Goal: Book appointment/travel/reservation

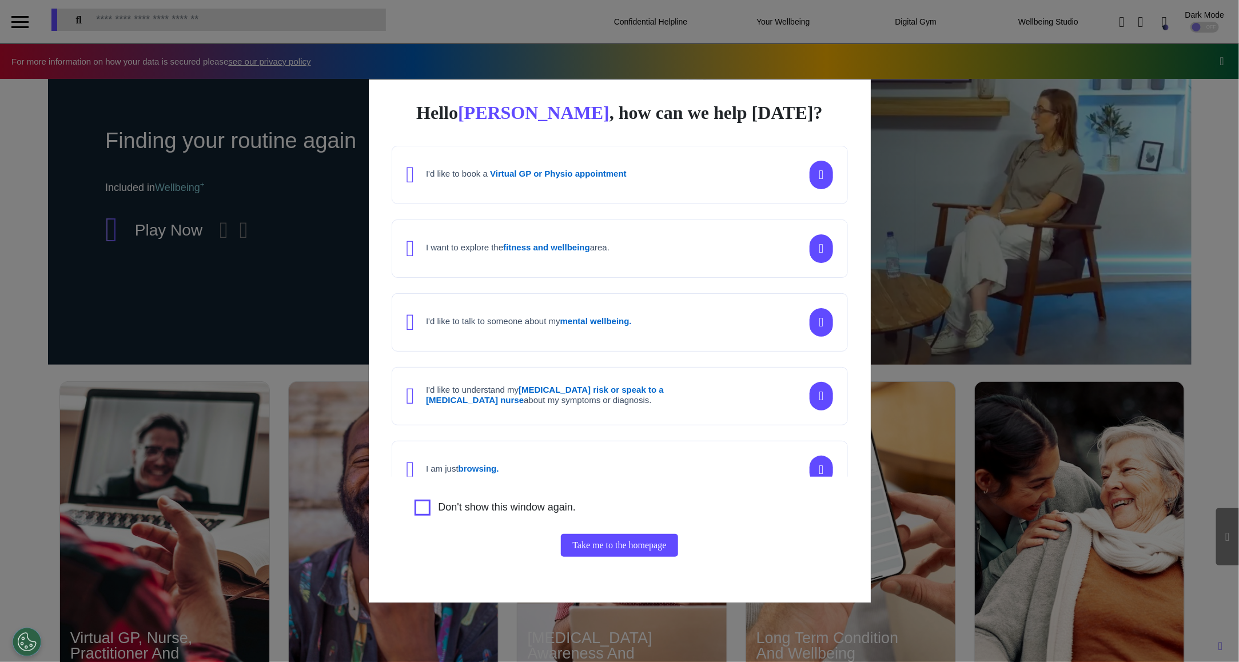
scroll to position [0, 571]
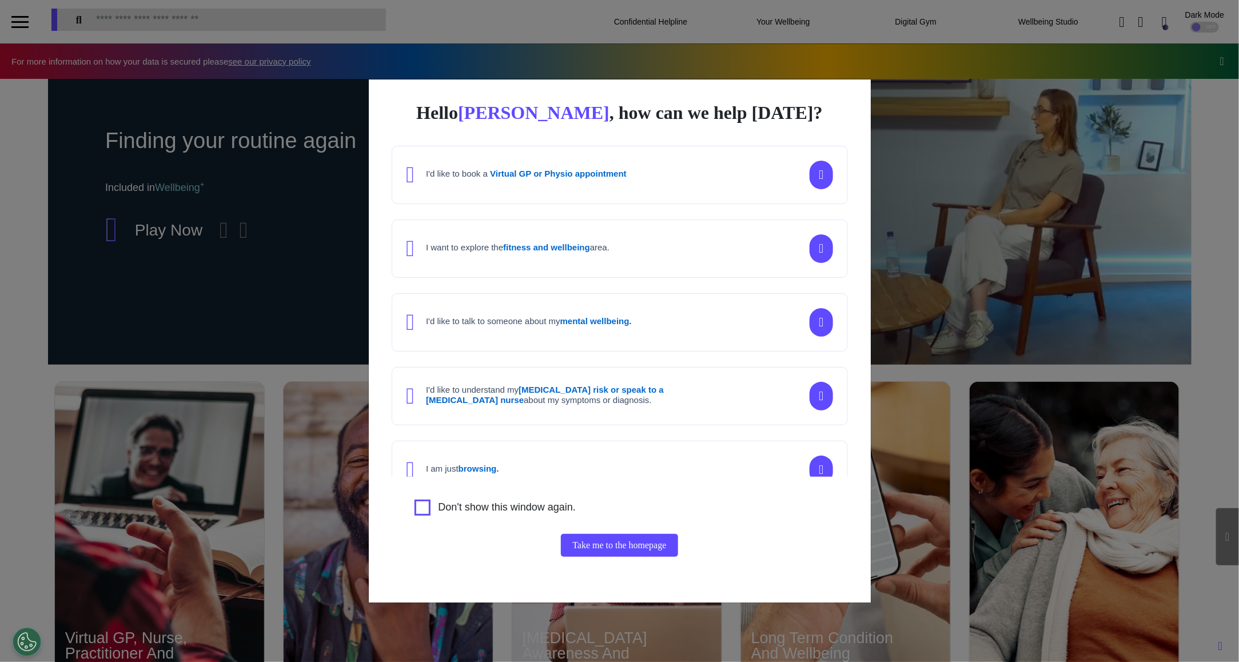
click at [1033, 339] on div "Hello Elena , how can we help today? I'd like to book a Virtual GP or Physio ap…" at bounding box center [619, 331] width 1239 height 662
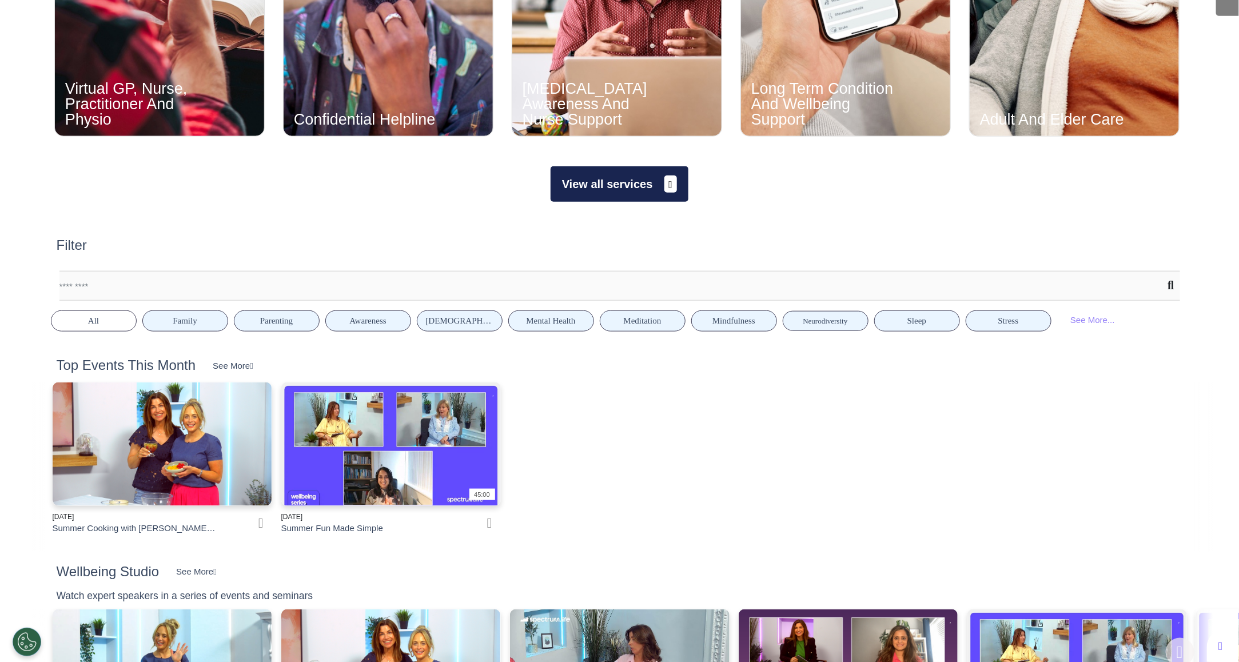
scroll to position [0, 0]
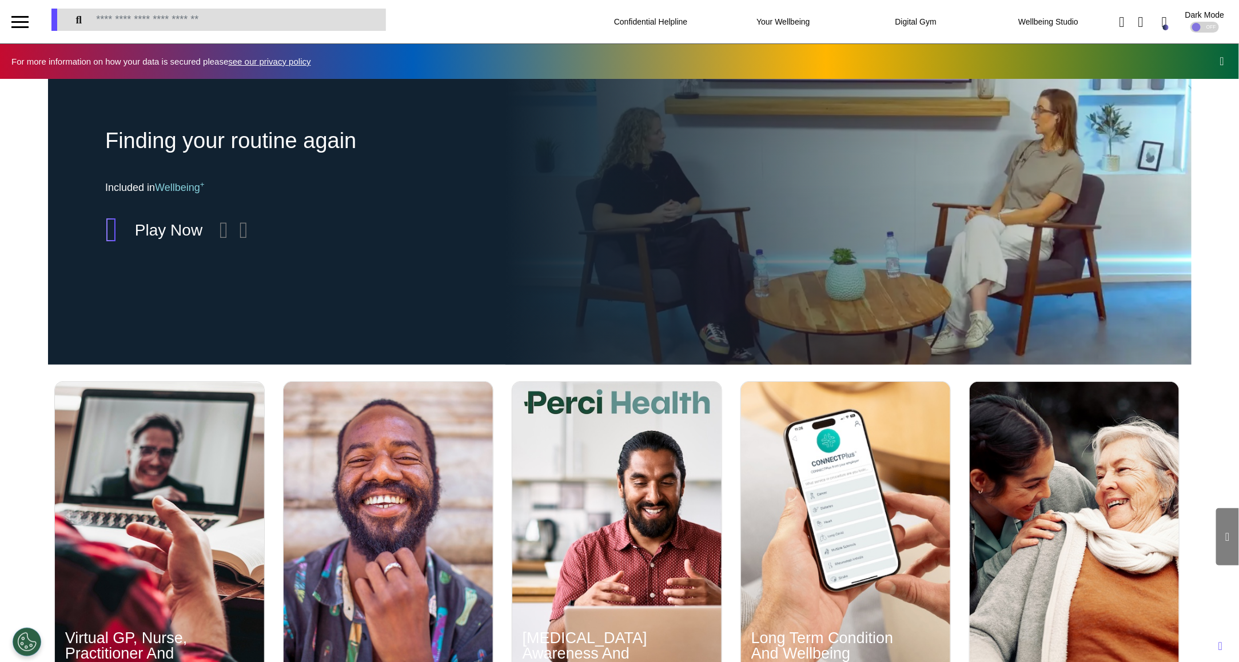
click at [37, 11] on div at bounding box center [20, 21] width 40 height 43
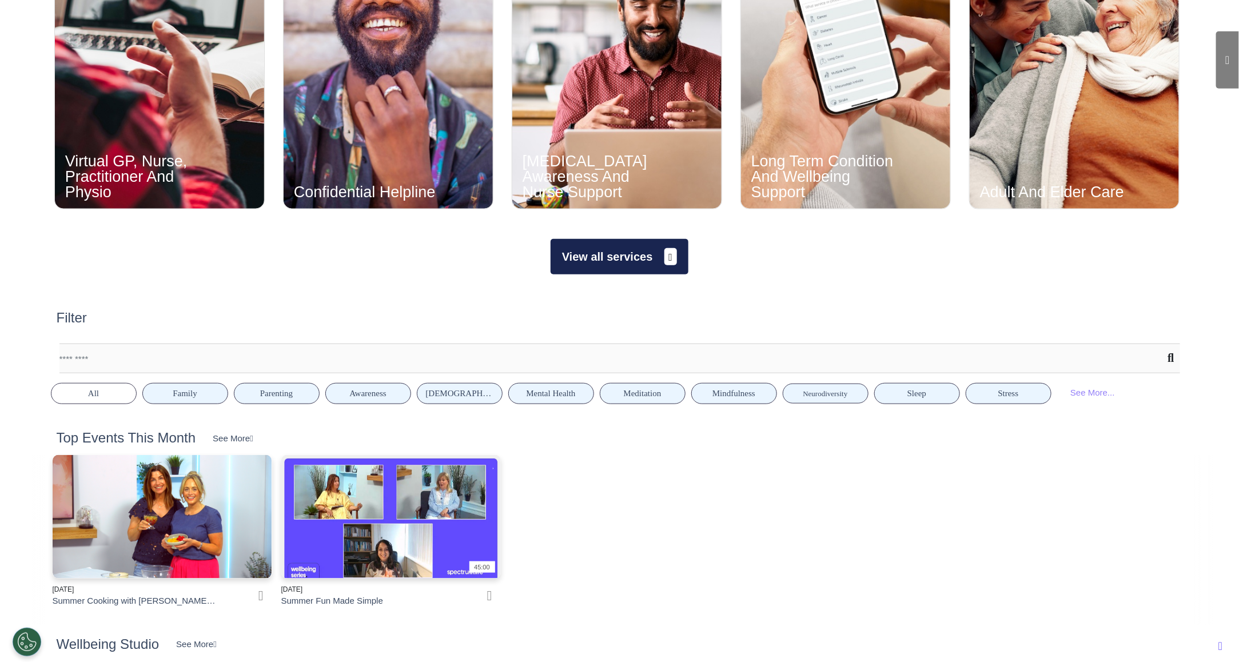
click at [602, 255] on button "View all services" at bounding box center [620, 256] width 138 height 35
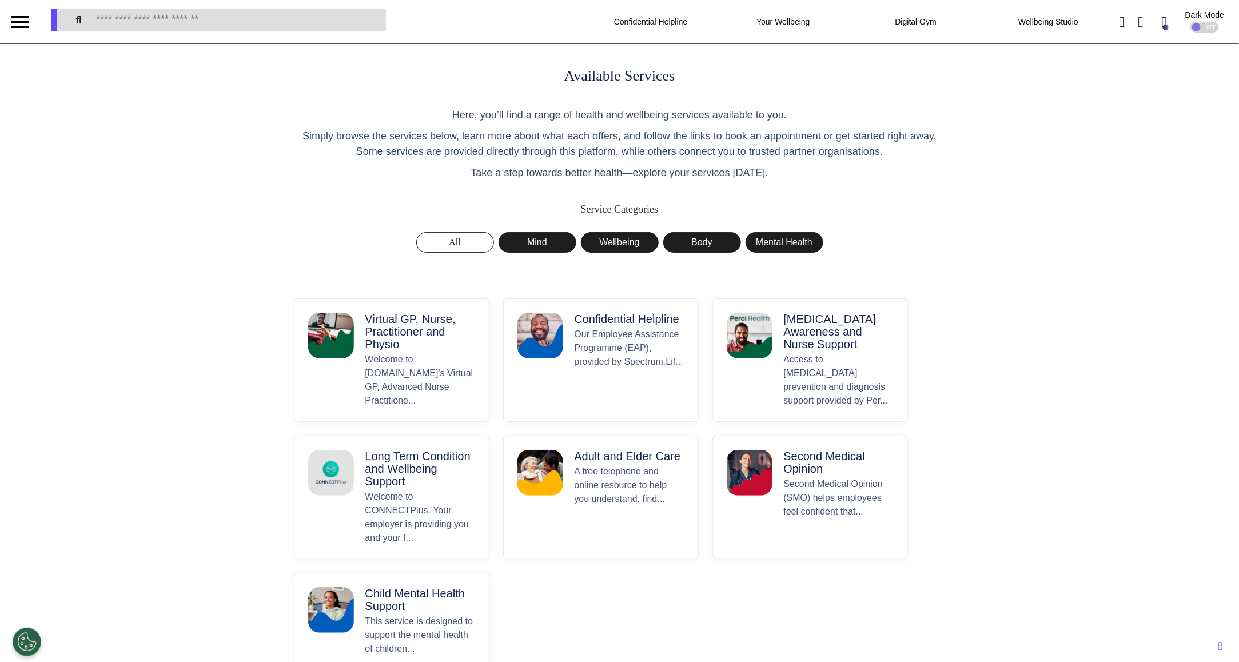
click at [414, 380] on p "Welcome to Spectrum.Life’s Virtual GP, Advanced Nurse Practitione..." at bounding box center [420, 380] width 110 height 55
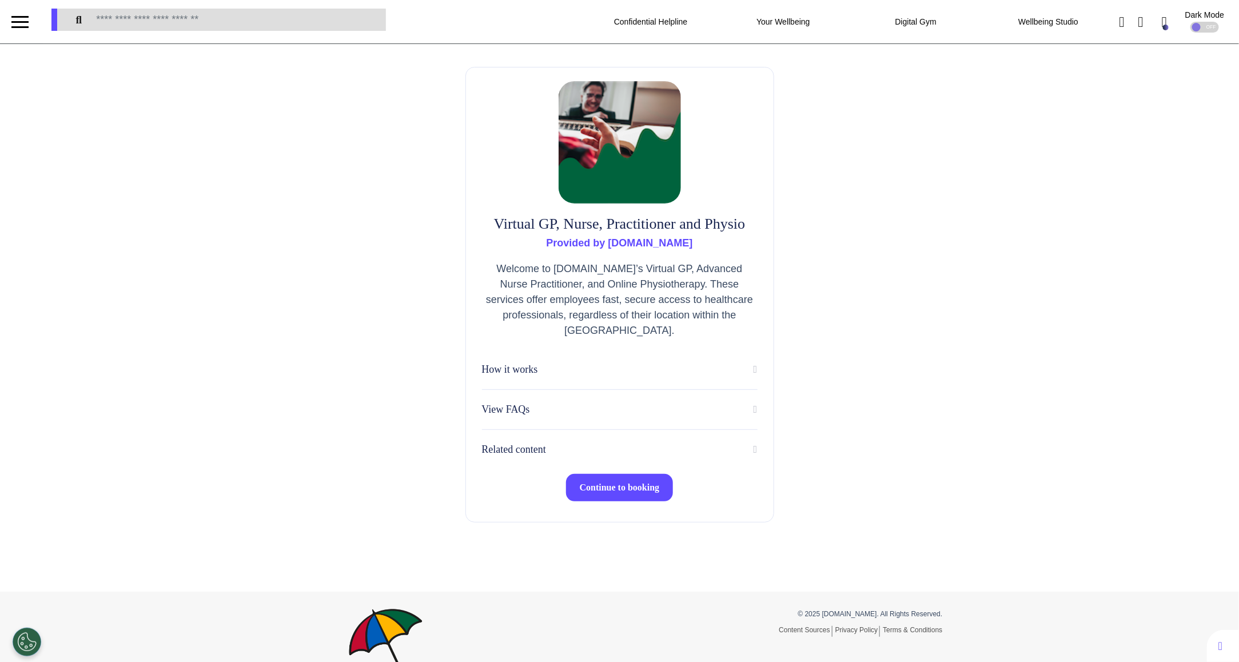
click at [599, 496] on button "Continue to booking" at bounding box center [619, 487] width 107 height 27
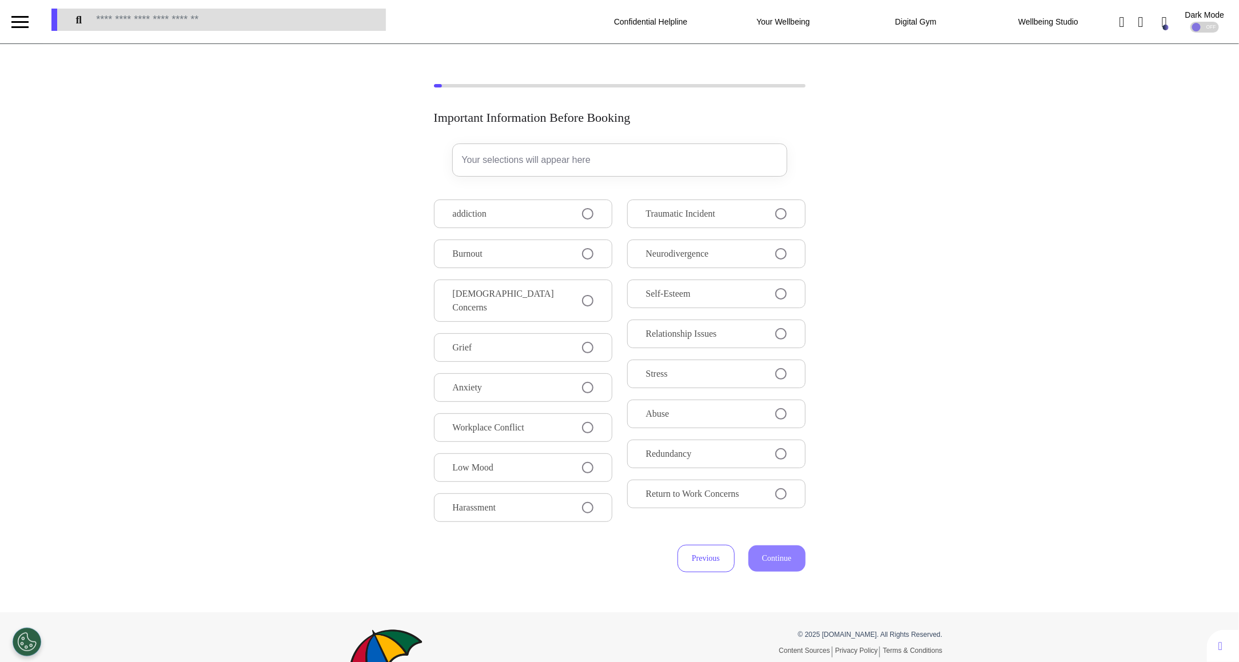
click at [522, 217] on button "addiction" at bounding box center [523, 214] width 178 height 29
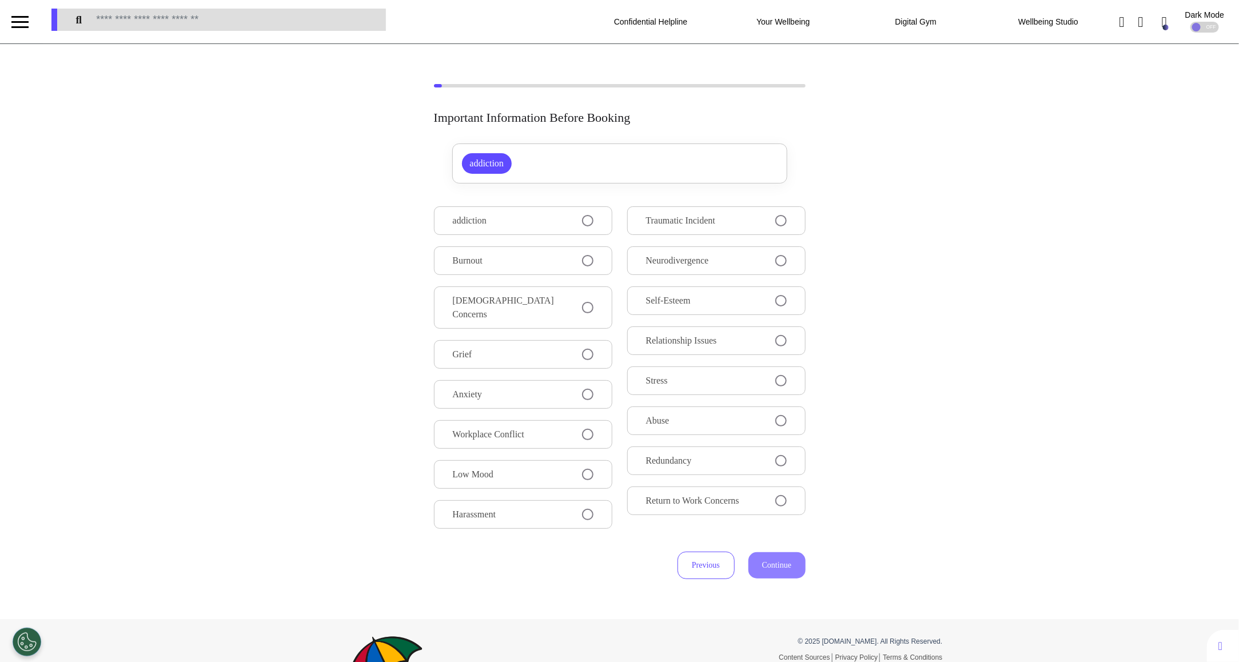
click at [525, 258] on button "Burnout" at bounding box center [523, 260] width 178 height 29
click at [649, 242] on div "addiction Burnout LGBTQIA+ Concerns Grief Anxiety Workplace Conflict Low Mood H…" at bounding box center [620, 369] width 372 height 327
click at [649, 258] on span "Neurodivergence" at bounding box center [677, 261] width 63 height 14
click at [652, 308] on button "Self-Esteem" at bounding box center [716, 300] width 178 height 29
click at [688, 303] on span "Self-Esteem" at bounding box center [668, 301] width 45 height 14
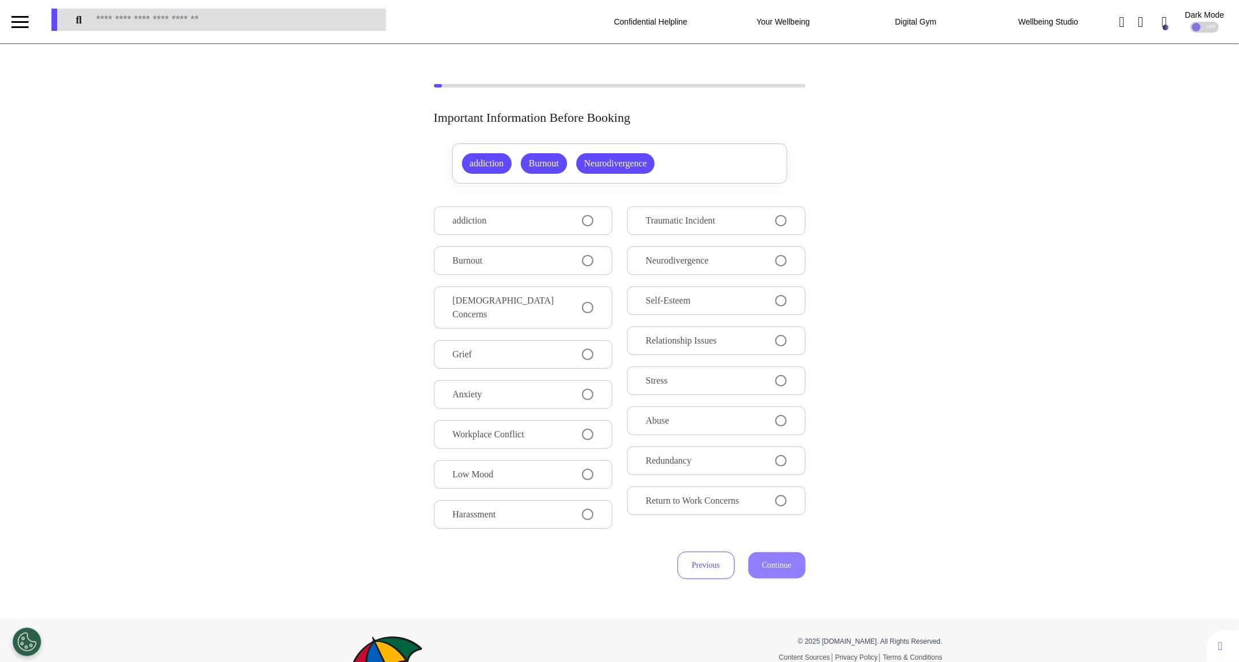
click at [709, 258] on span "Neurodivergence" at bounding box center [677, 261] width 63 height 14
click at [709, 262] on span "Neurodivergence" at bounding box center [677, 261] width 63 height 14
click at [708, 308] on button "Self-Esteem" at bounding box center [716, 300] width 178 height 29
click at [705, 343] on span "Relationship Issues" at bounding box center [681, 341] width 71 height 14
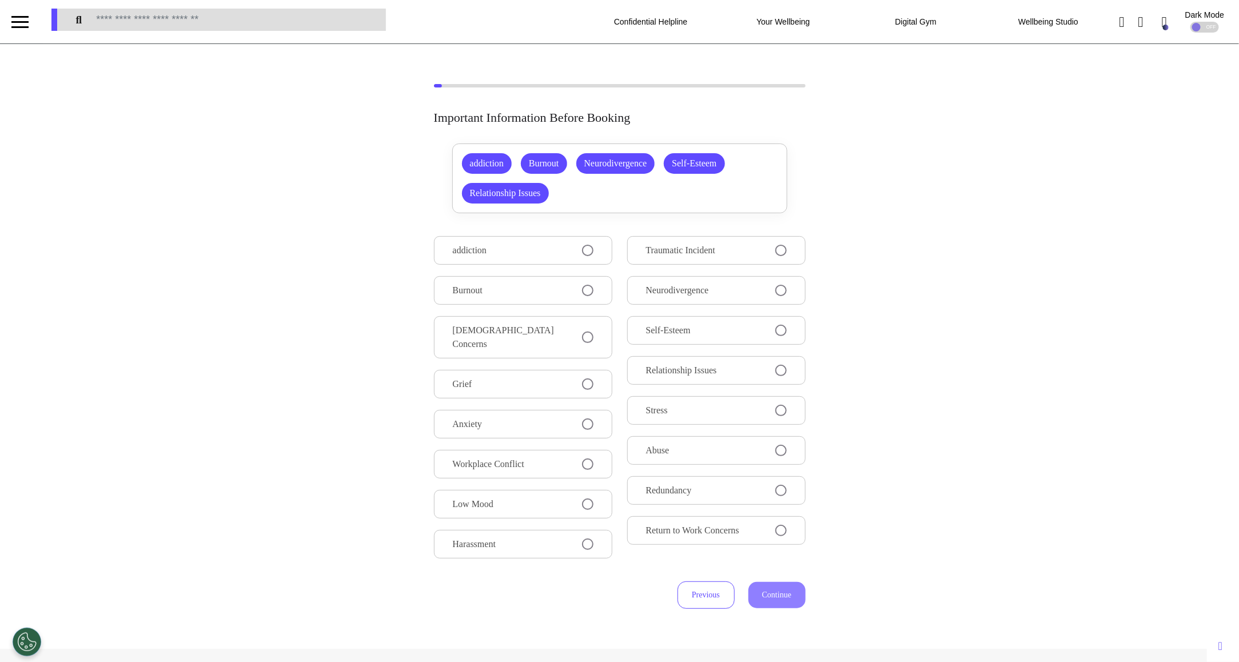
click at [692, 417] on button "Stress" at bounding box center [716, 410] width 178 height 29
click at [693, 456] on button "Abuse" at bounding box center [716, 450] width 178 height 29
click at [692, 493] on span "Redundancy" at bounding box center [669, 491] width 46 height 14
click at [684, 534] on span "Return to Work Concerns" at bounding box center [692, 531] width 93 height 14
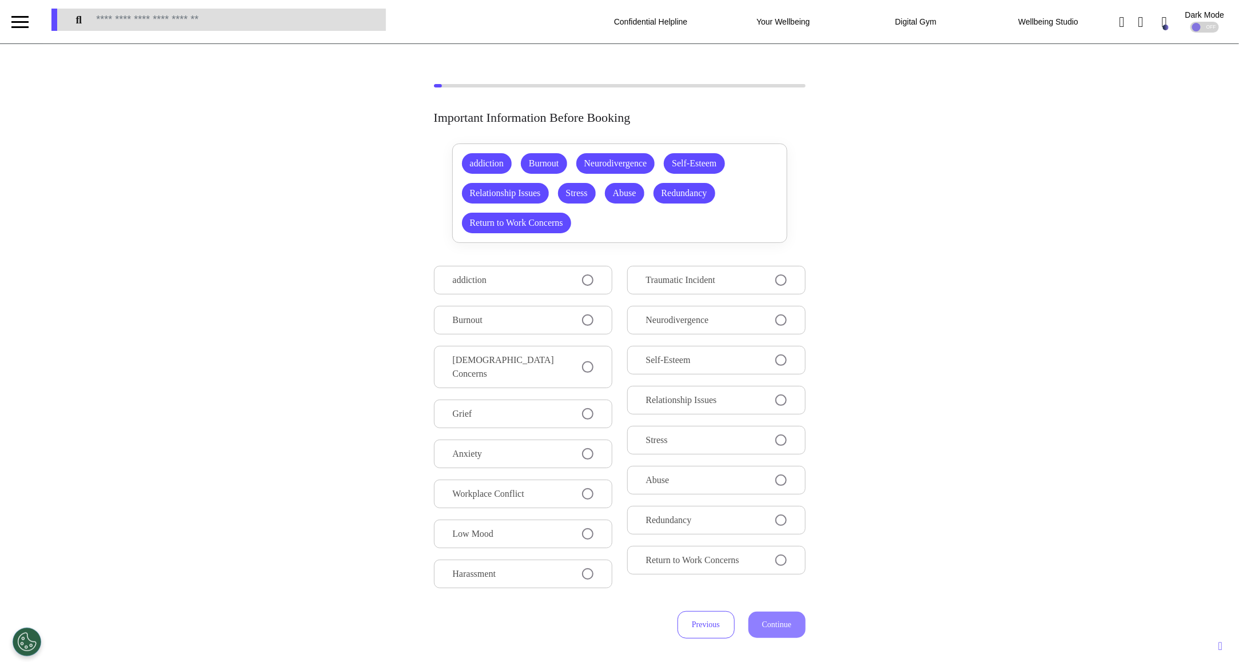
click at [481, 165] on li "addiction" at bounding box center [487, 163] width 50 height 21
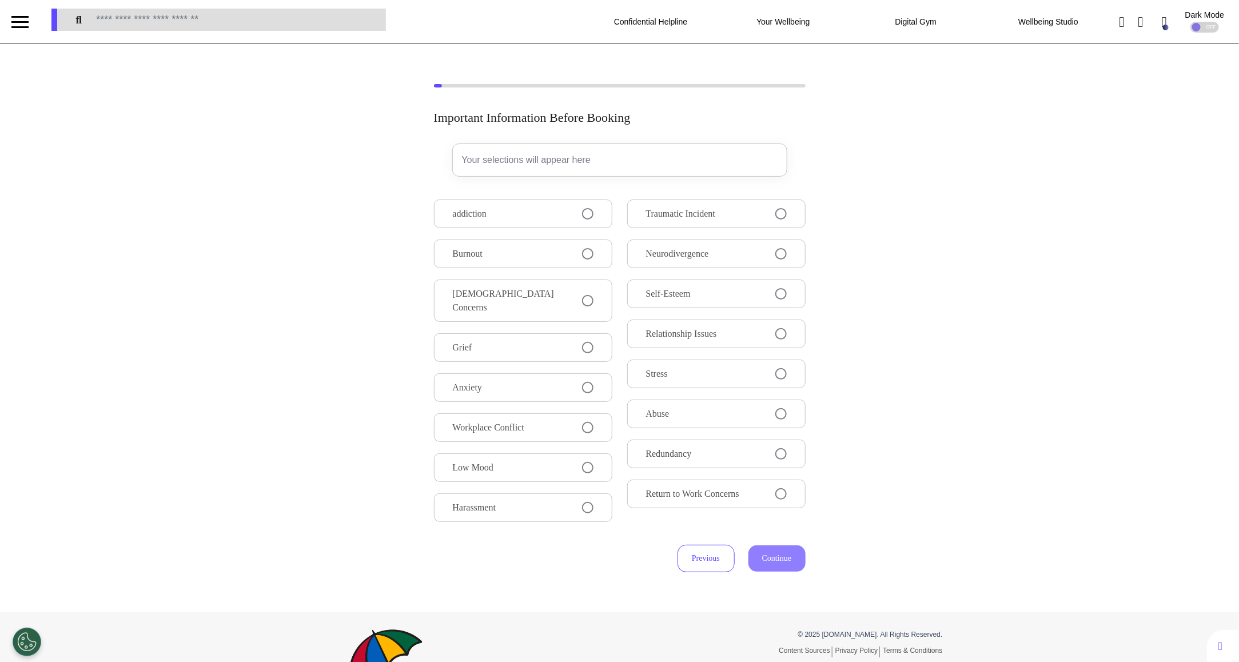
click at [555, 219] on button "addiction" at bounding box center [523, 214] width 178 height 29
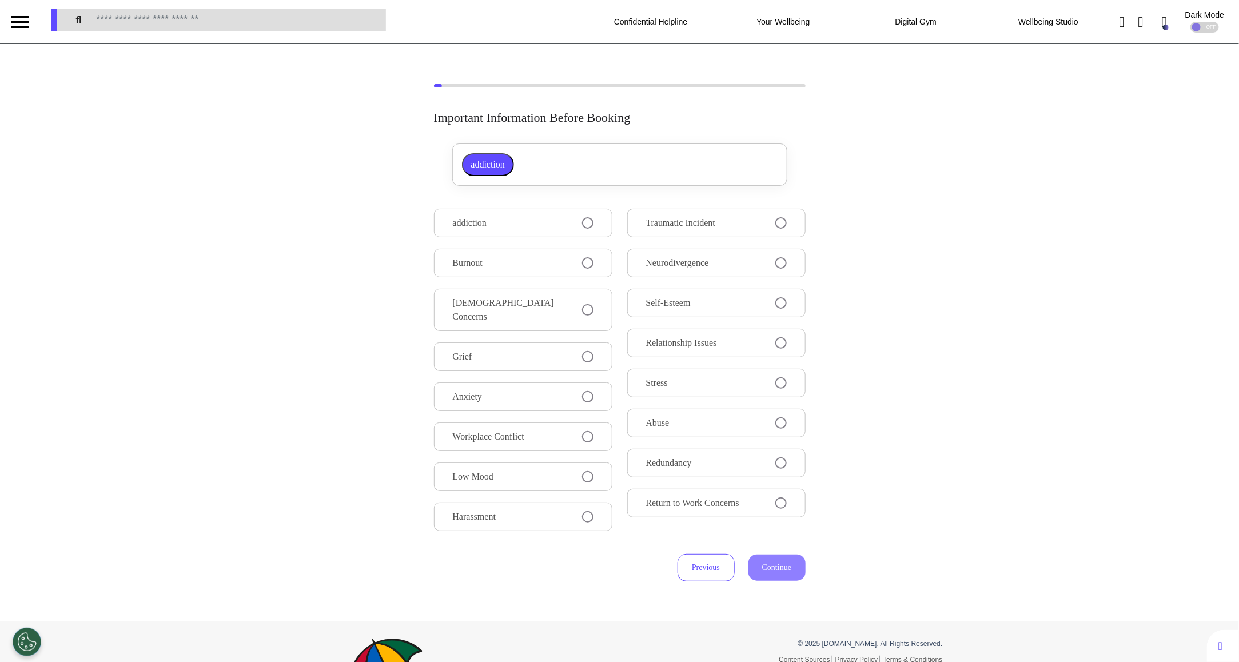
click at [490, 161] on button "addiction" at bounding box center [488, 164] width 53 height 23
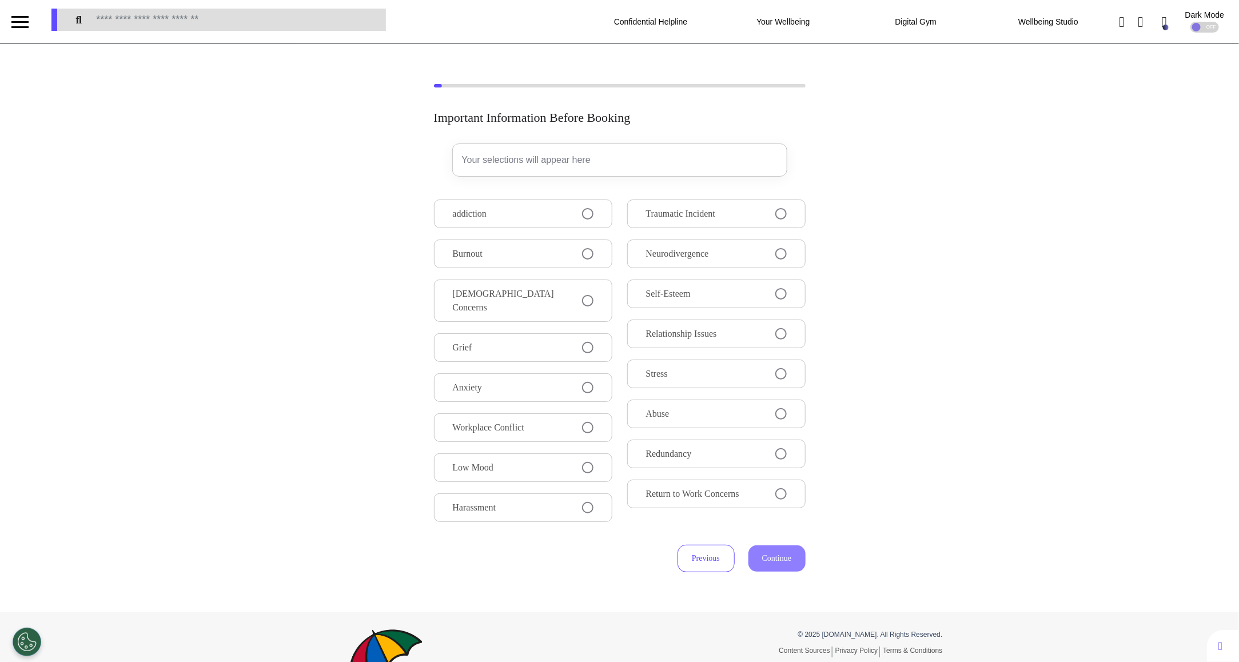
click at [515, 260] on button "Burnout" at bounding box center [523, 254] width 178 height 29
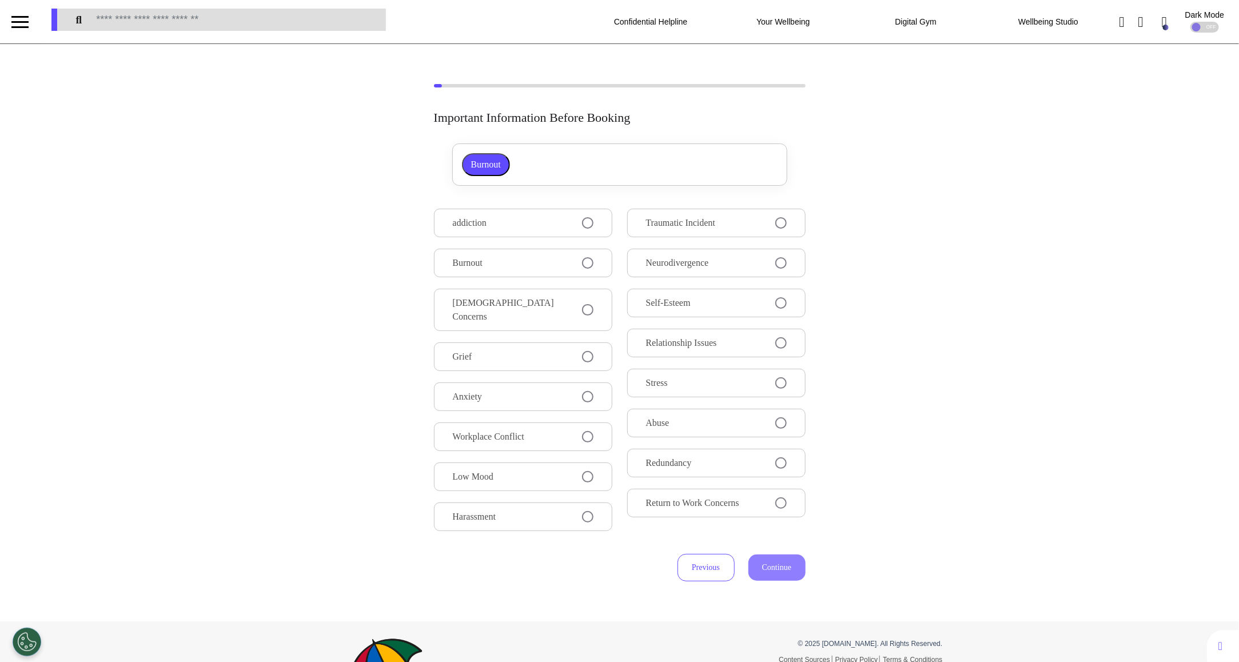
click at [492, 168] on button "Burnout" at bounding box center [486, 164] width 48 height 23
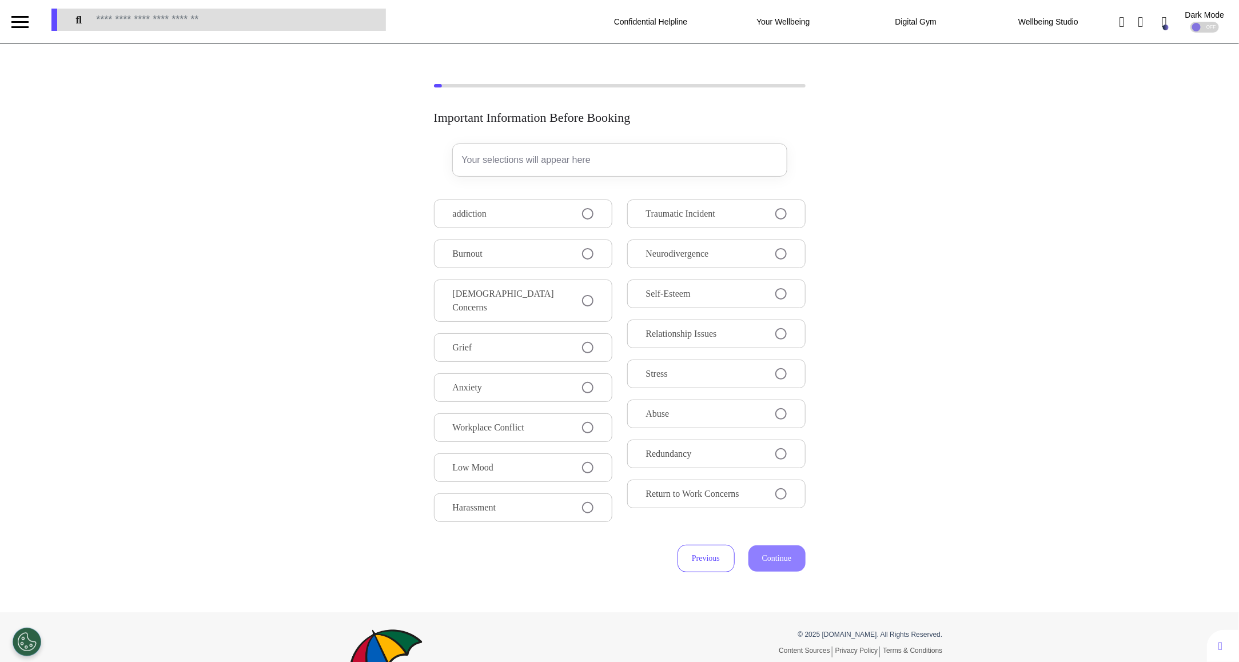
click at [507, 333] on button "Grief" at bounding box center [523, 347] width 178 height 29
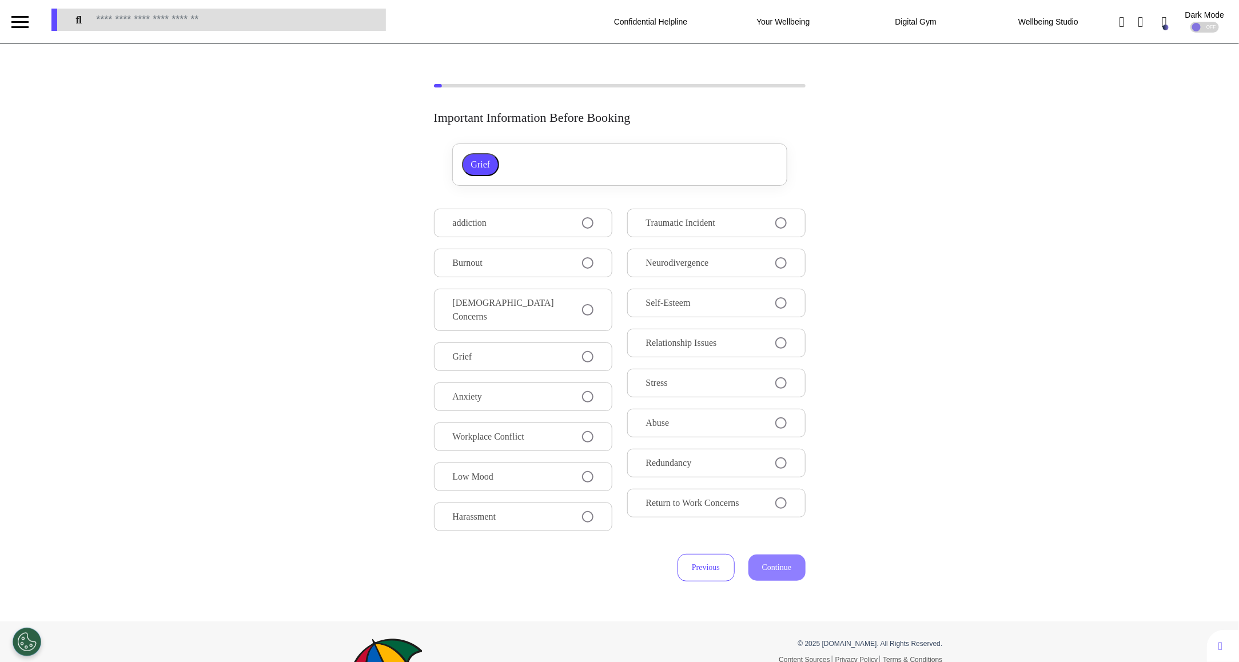
click at [512, 391] on button "Anxiety" at bounding box center [523, 397] width 178 height 29
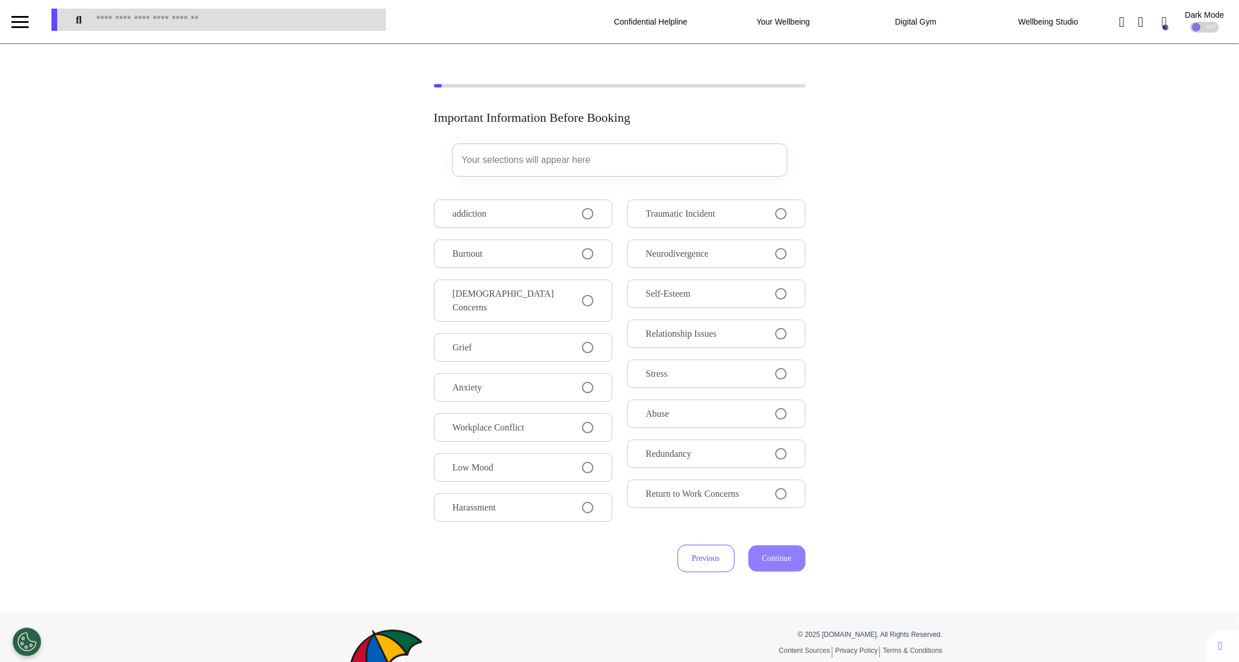
click at [540, 281] on button "[DEMOGRAPHIC_DATA] Concerns" at bounding box center [523, 301] width 178 height 42
click at [541, 256] on button "Burnout" at bounding box center [523, 254] width 178 height 29
click at [528, 221] on button "addiction" at bounding box center [523, 214] width 178 height 29
click at [560, 214] on button "addiction" at bounding box center [523, 214] width 178 height 29
click at [537, 214] on button "addiction" at bounding box center [523, 214] width 178 height 29
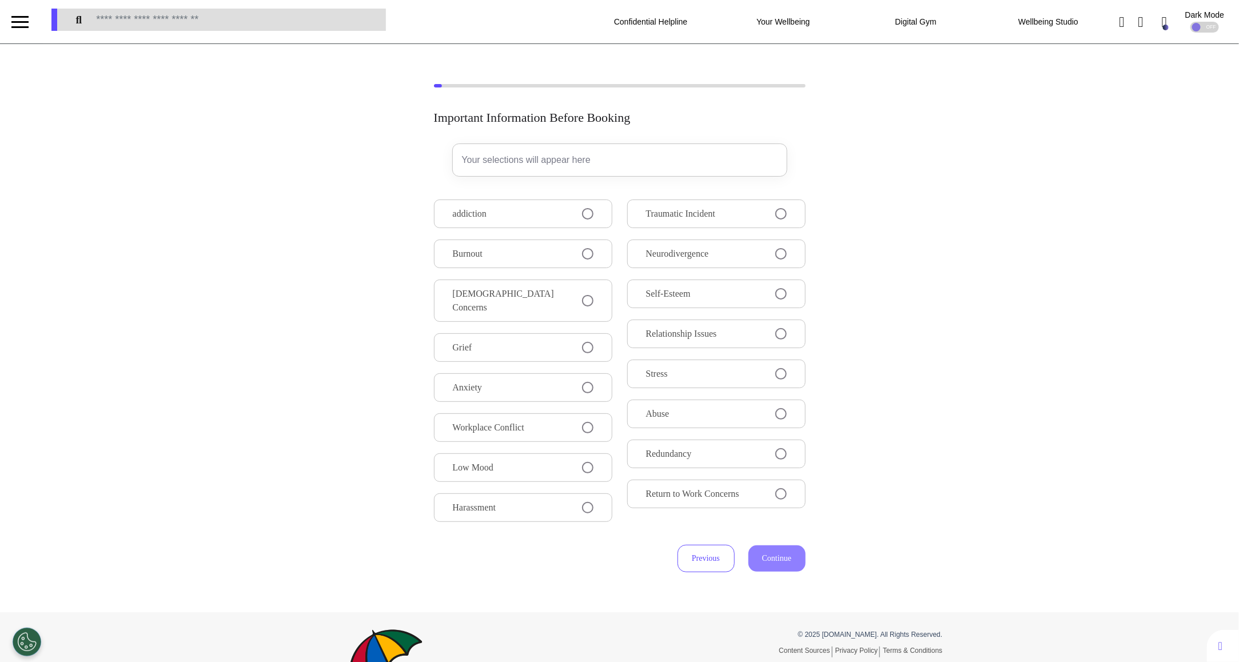
click at [523, 197] on div "Your selections will appear here addiction Burnout [DEMOGRAPHIC_DATA] Concerns …" at bounding box center [620, 335] width 372 height 383
click at [523, 208] on button "addiction" at bounding box center [523, 214] width 178 height 29
click at [477, 204] on button "addiction" at bounding box center [523, 214] width 178 height 29
click at [485, 216] on span "addiction" at bounding box center [470, 214] width 34 height 14
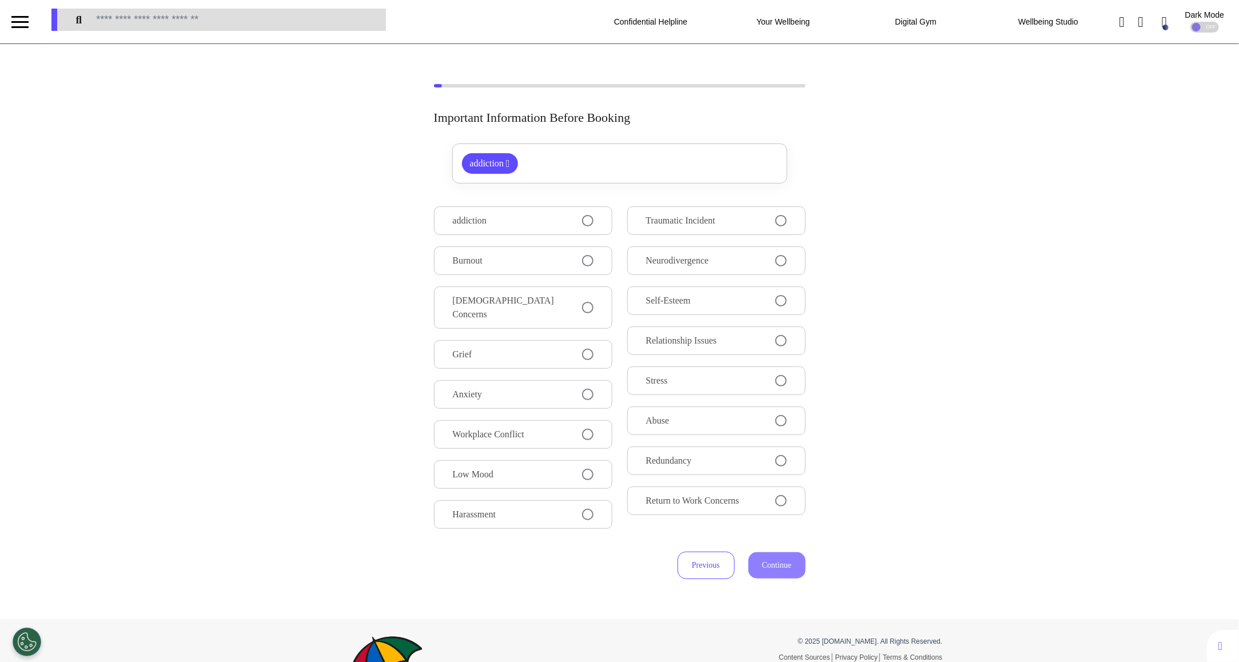
click at [527, 266] on button "Burnout" at bounding box center [523, 260] width 178 height 29
click at [533, 340] on button "Grief" at bounding box center [523, 354] width 178 height 29
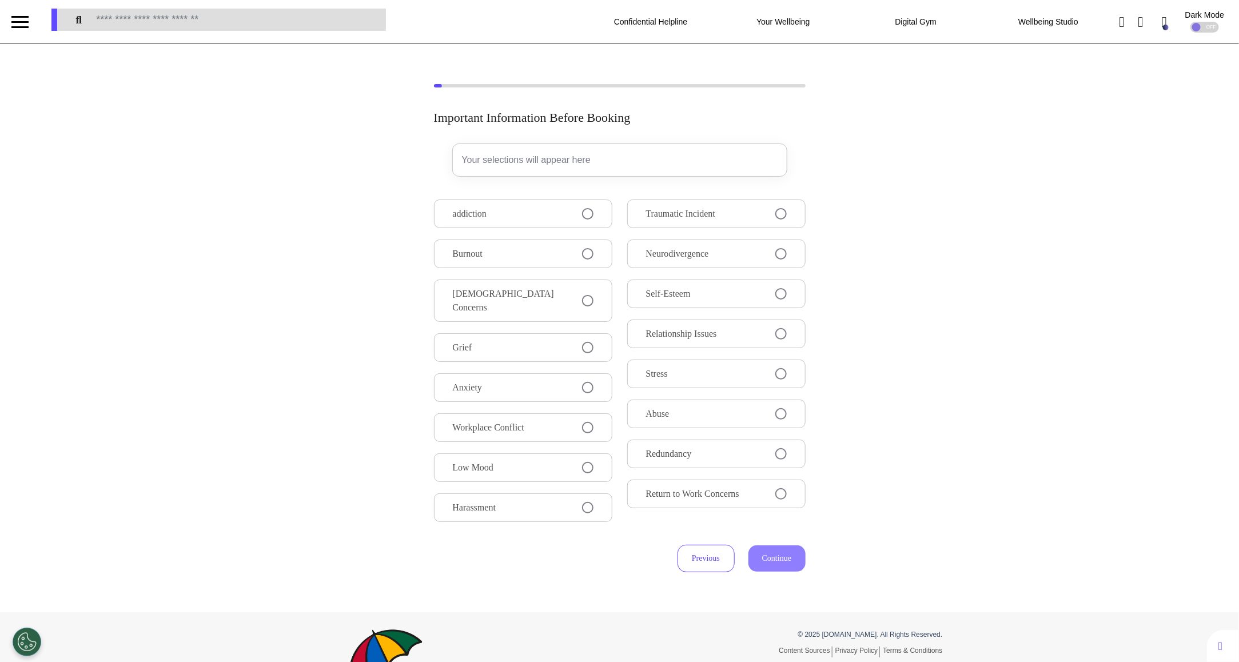
click at [573, 208] on button "addiction" at bounding box center [523, 214] width 178 height 29
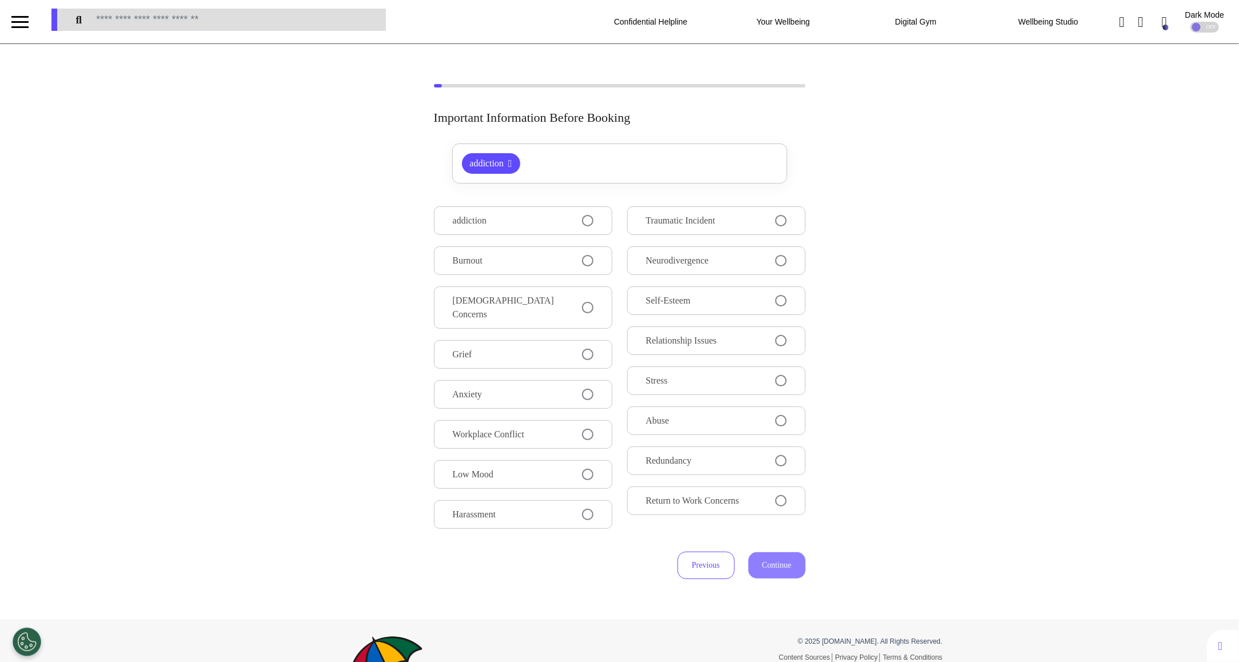
click at [572, 271] on button "Burnout" at bounding box center [523, 260] width 178 height 29
click at [577, 320] on div "addiction Burnout LGBTQIA+ Concerns Grief Anxiety Workplace Conflict Low Mood H…" at bounding box center [620, 369] width 372 height 327
click at [576, 307] on button "[DEMOGRAPHIC_DATA] Concerns" at bounding box center [523, 307] width 178 height 42
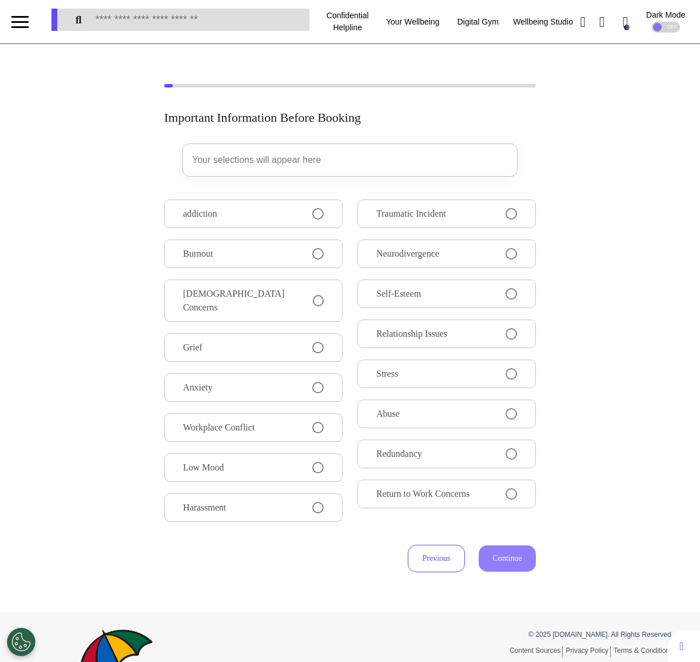
click at [304, 210] on button "addiction" at bounding box center [253, 214] width 178 height 29
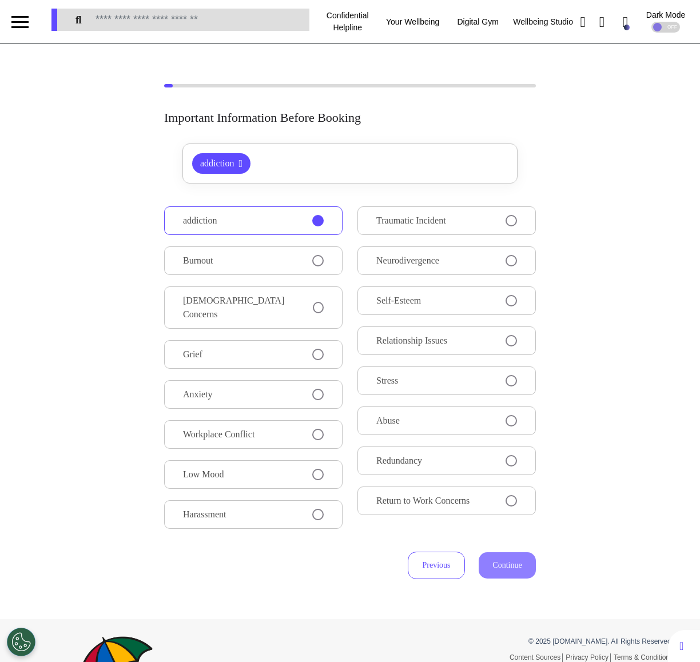
click at [280, 269] on button "Burnout" at bounding box center [253, 260] width 178 height 29
click at [282, 297] on button "[DEMOGRAPHIC_DATA] Concerns" at bounding box center [253, 307] width 178 height 42
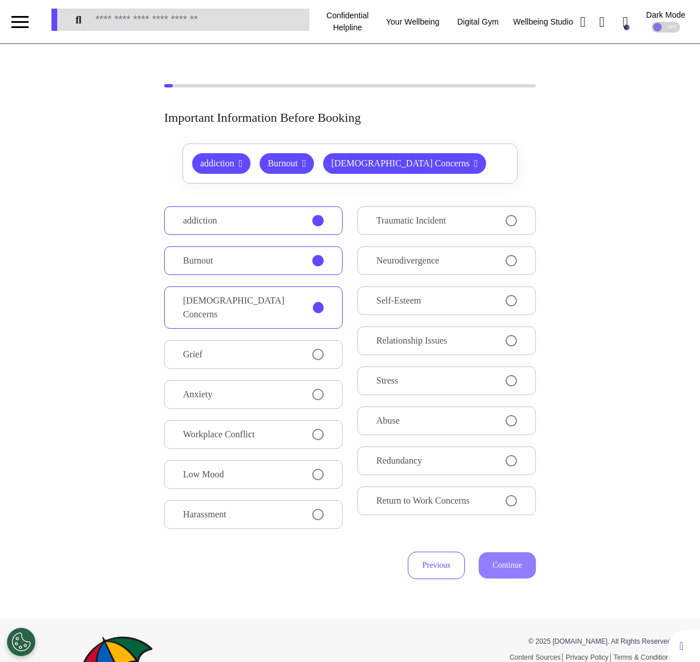
click at [281, 341] on button "Grief" at bounding box center [253, 354] width 178 height 29
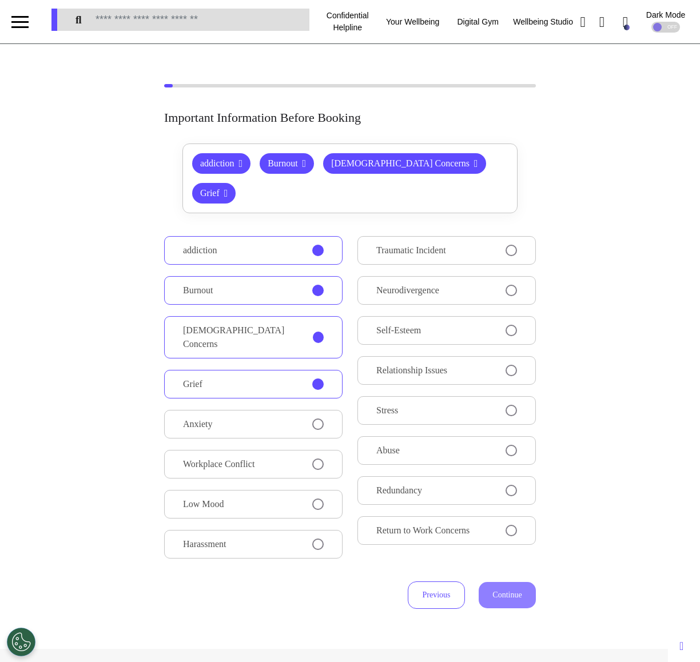
click at [382, 404] on span "Stress" at bounding box center [387, 411] width 22 height 14
click at [387, 364] on span "Relationship Issues" at bounding box center [411, 371] width 71 height 14
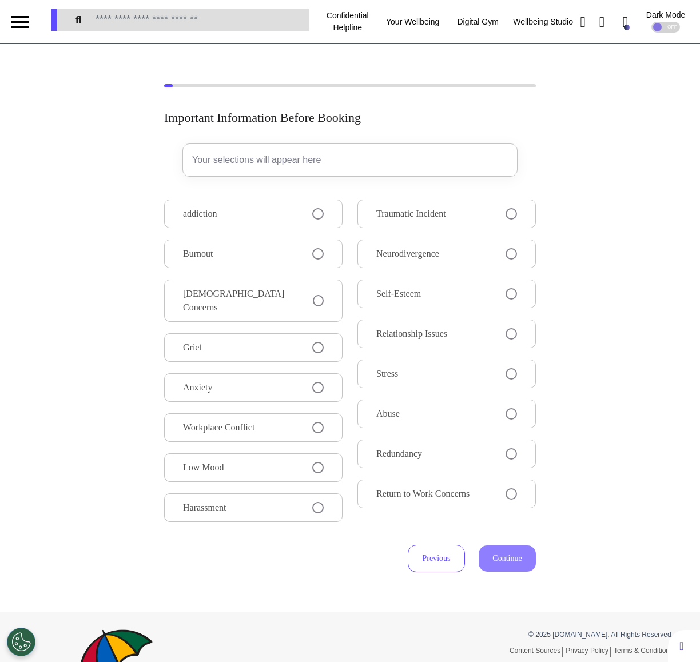
click at [247, 221] on button "addiction" at bounding box center [253, 214] width 178 height 29
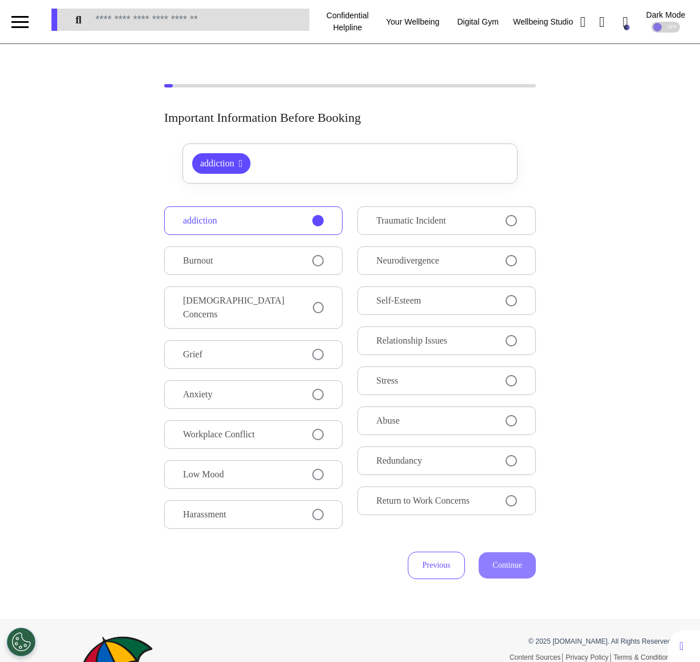
click at [293, 380] on button "Anxiety" at bounding box center [253, 394] width 178 height 29
click at [456, 271] on button "Neurodivergence" at bounding box center [446, 260] width 178 height 29
click at [446, 383] on button "Stress" at bounding box center [446, 381] width 178 height 29
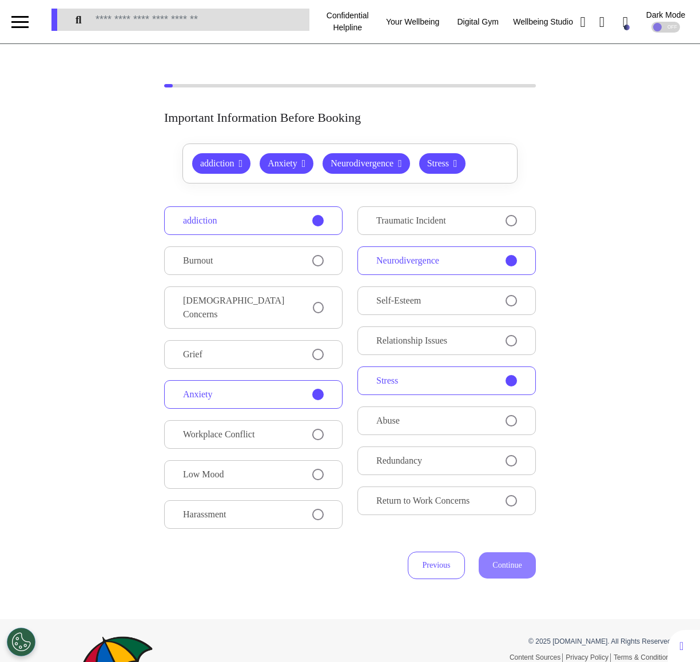
click at [431, 395] on button "Stress" at bounding box center [446, 381] width 178 height 29
click at [413, 248] on button "Neurodivergence" at bounding box center [446, 260] width 178 height 29
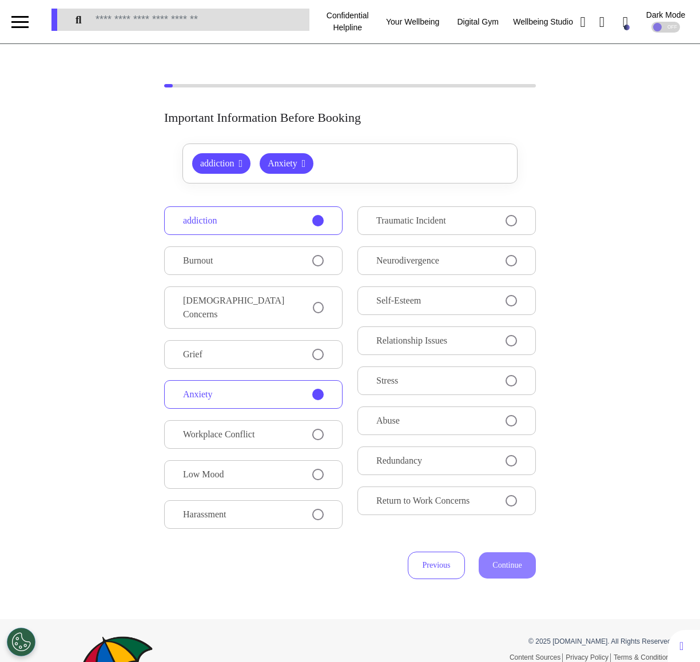
click at [293, 216] on button "addiction" at bounding box center [253, 220] width 178 height 29
click at [274, 380] on button "Anxiety" at bounding box center [253, 394] width 178 height 29
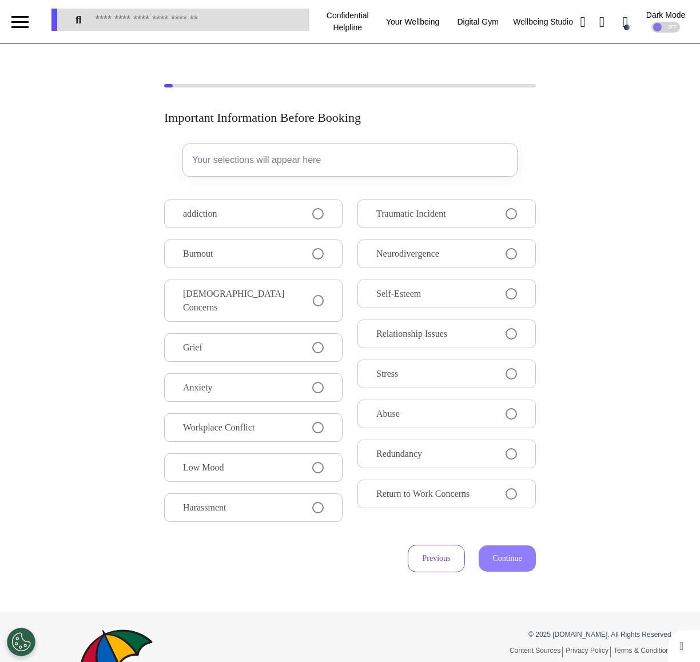
click at [277, 435] on div "addiction Burnout [DEMOGRAPHIC_DATA] Concerns Grief Anxiety Workplace Conflict …" at bounding box center [350, 363] width 372 height 327
click at [273, 457] on button "Low Mood" at bounding box center [253, 467] width 178 height 29
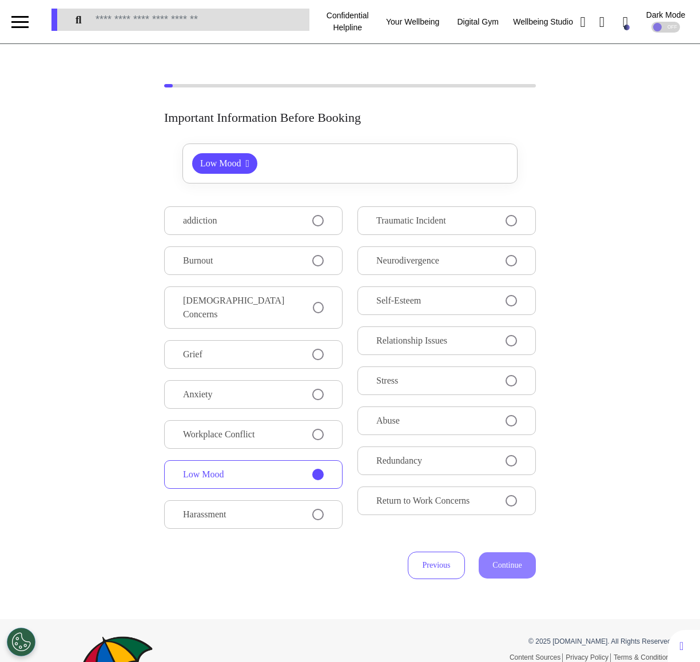
click at [273, 423] on button "Workplace Conflict" at bounding box center [253, 434] width 178 height 29
click at [287, 317] on div "addiction Burnout [DEMOGRAPHIC_DATA] Concerns Grief Anxiety Workplace Conflict …" at bounding box center [350, 369] width 372 height 327
click at [302, 253] on button "Burnout" at bounding box center [253, 260] width 178 height 29
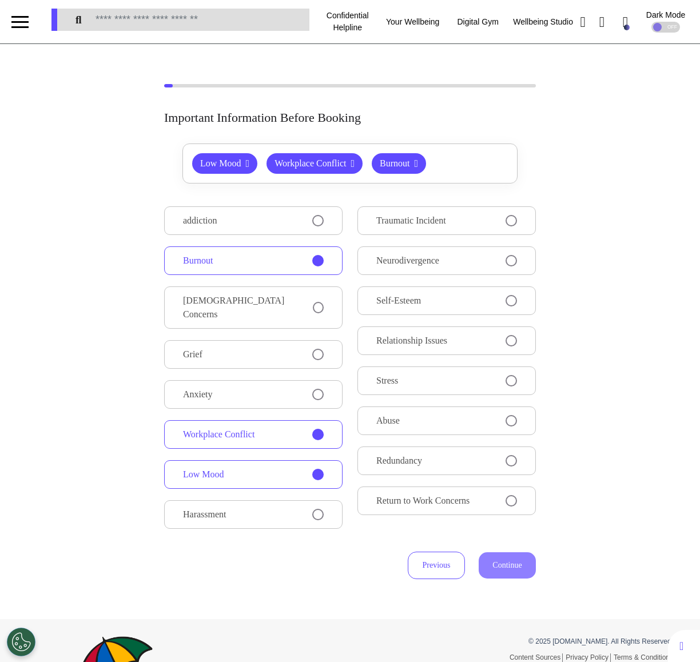
click at [482, 214] on button "Traumatic Incident" at bounding box center [446, 220] width 178 height 29
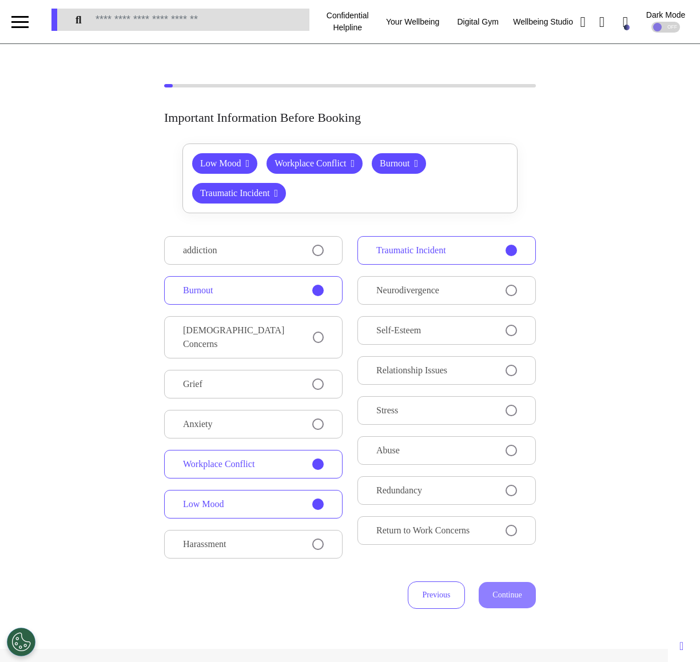
click at [440, 414] on button "Stress" at bounding box center [446, 410] width 178 height 29
click at [437, 450] on button "Abuse" at bounding box center [446, 450] width 178 height 29
click at [437, 504] on div "addiction Burnout [DEMOGRAPHIC_DATA] Concerns Grief Anxiety Workplace Conflict …" at bounding box center [350, 399] width 372 height 327
click at [422, 484] on span "Redundancy" at bounding box center [399, 491] width 46 height 14
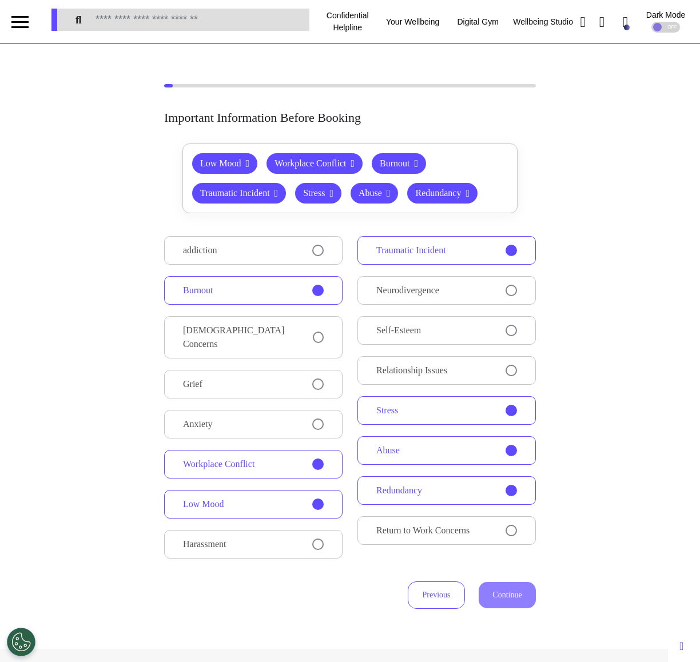
click at [333, 190] on icon at bounding box center [331, 193] width 4 height 10
click at [335, 190] on icon at bounding box center [333, 193] width 4 height 10
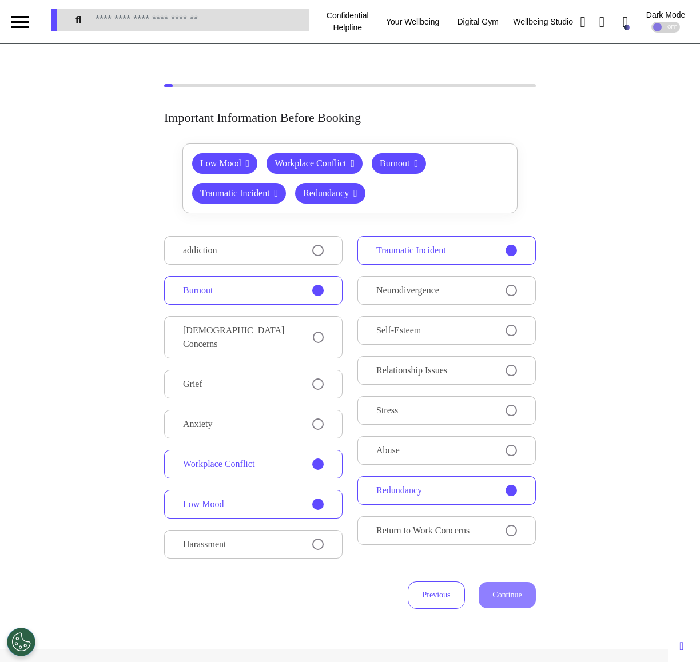
click at [357, 192] on icon at bounding box center [355, 193] width 4 height 10
click at [436, 493] on button "Redundancy" at bounding box center [446, 490] width 178 height 29
click at [436, 516] on button "Return to Work Concerns" at bounding box center [446, 530] width 178 height 29
click at [435, 423] on div "addiction Burnout [DEMOGRAPHIC_DATA] Concerns Grief Anxiety Workplace Conflict …" at bounding box center [350, 399] width 372 height 327
click at [431, 385] on button "Relationship Issues" at bounding box center [446, 370] width 178 height 29
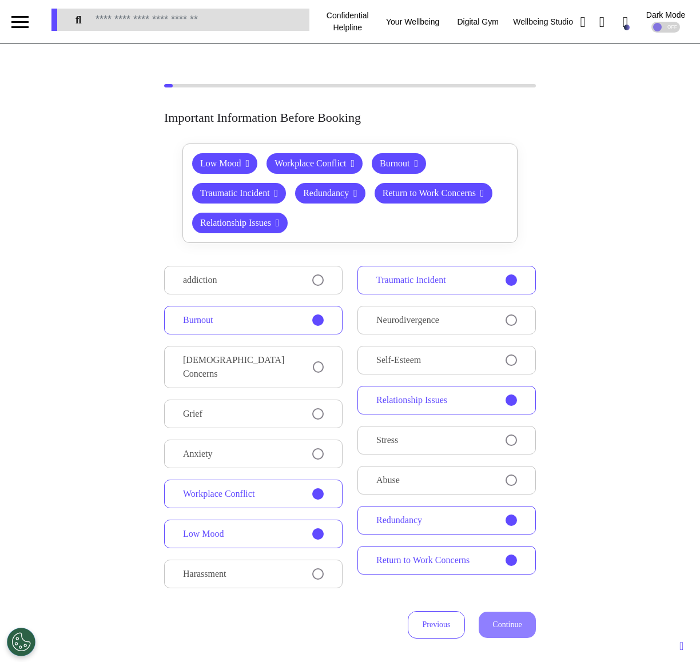
click at [423, 320] on span "Neurodivergence" at bounding box center [407, 320] width 63 height 14
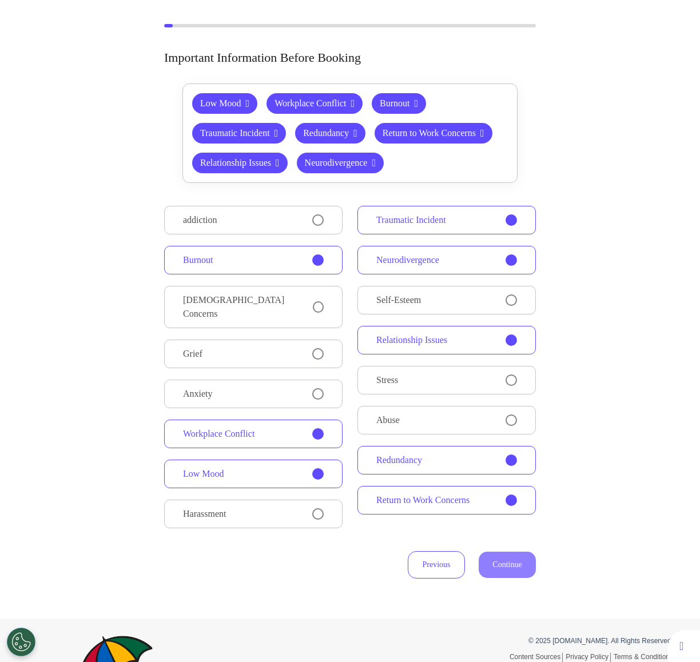
scroll to position [57, 0]
